Goal: Obtain resource: Download file/media

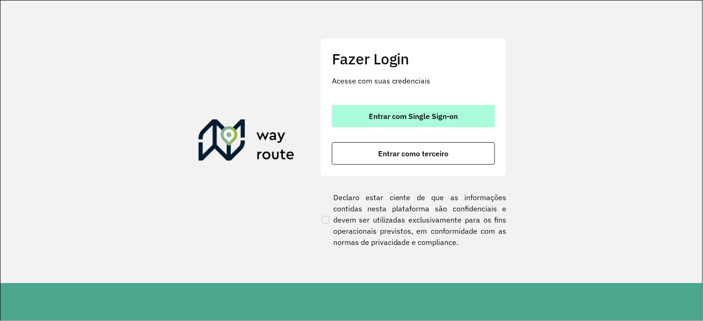
click at [380, 118] on span "Entrar com Single Sign-on" at bounding box center [413, 115] width 89 height 7
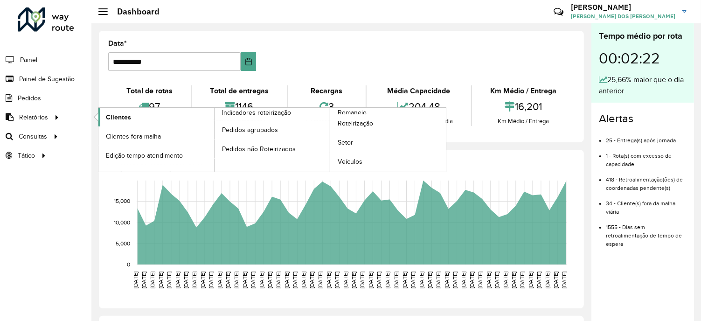
click at [132, 114] on link "Clientes" at bounding box center [156, 117] width 116 height 19
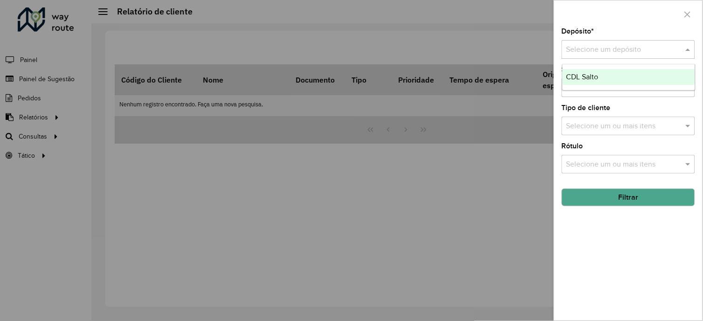
click at [585, 45] on input "text" at bounding box center [619, 49] width 105 height 11
click at [586, 77] on span "CDL Salto" at bounding box center [583, 77] width 32 height 8
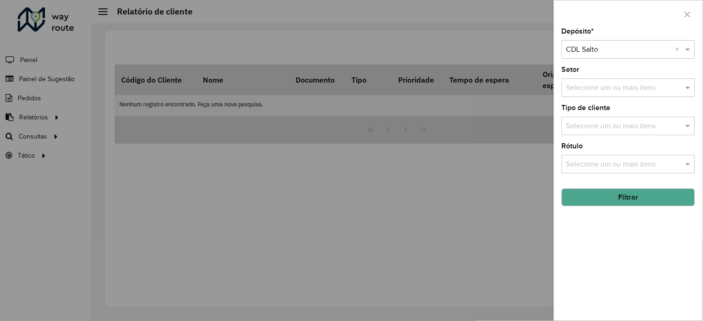
click at [621, 200] on button "Filtrar" at bounding box center [628, 197] width 133 height 18
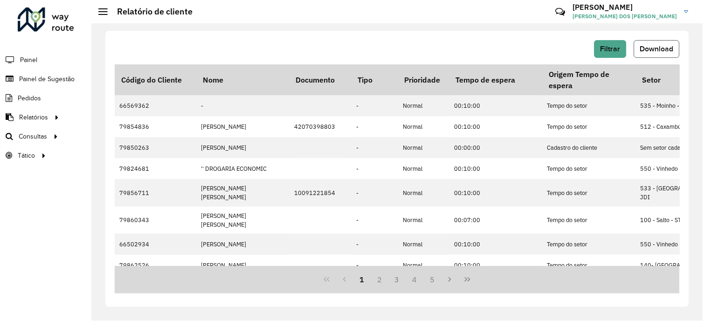
click at [649, 49] on span "Download" at bounding box center [657, 49] width 34 height 8
click at [46, 224] on div "Roteirizador AmbevTech Painel Painel de Sugestão Pedidos Relatórios Clientes Cl…" at bounding box center [45, 160] width 91 height 321
